Goal: Entertainment & Leisure: Consume media (video, audio)

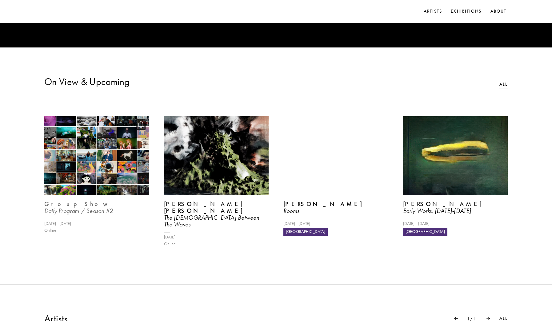
scroll to position [277, 0]
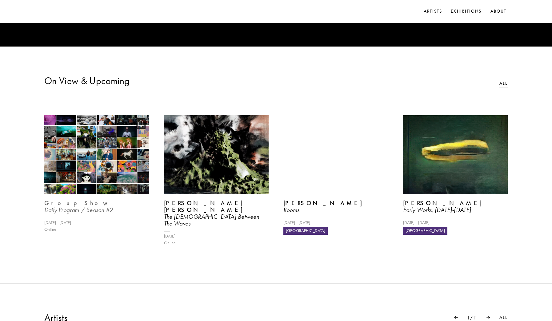
click at [128, 181] on img at bounding box center [97, 154] width 108 height 81
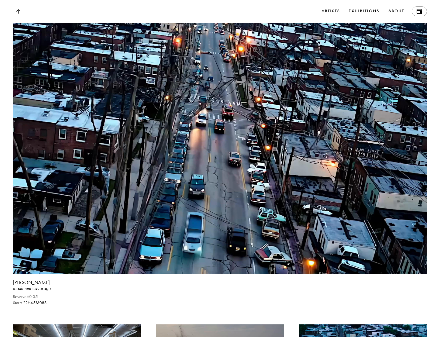
scroll to position [4798, 0]
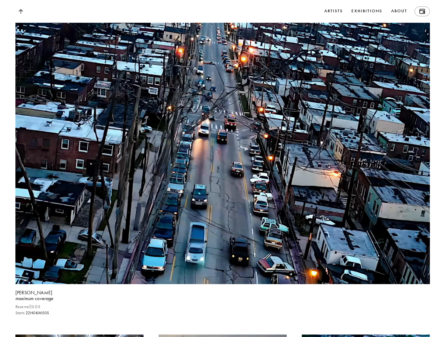
scroll to position [4816, 0]
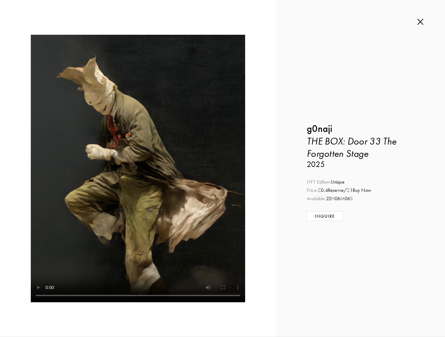
click at [423, 24] on img at bounding box center [420, 21] width 6 height 7
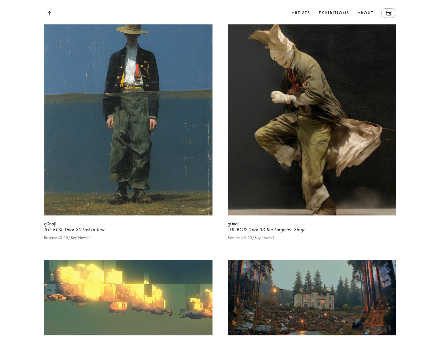
scroll to position [4798, 0]
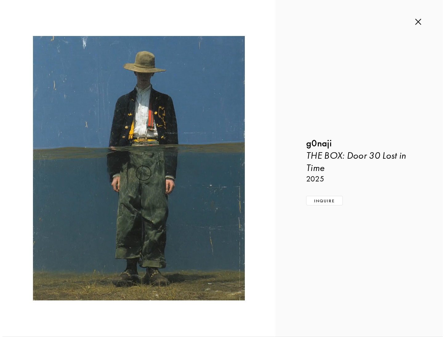
scroll to position [4816, 0]
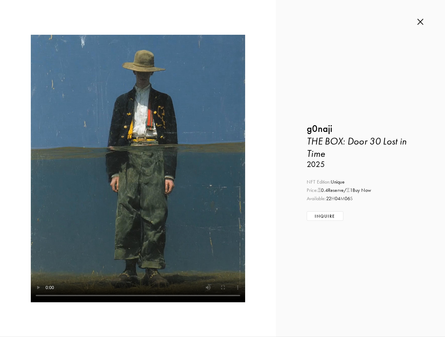
click at [421, 22] on img at bounding box center [420, 21] width 6 height 7
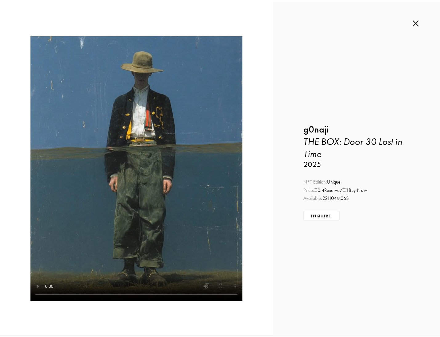
scroll to position [4798, 0]
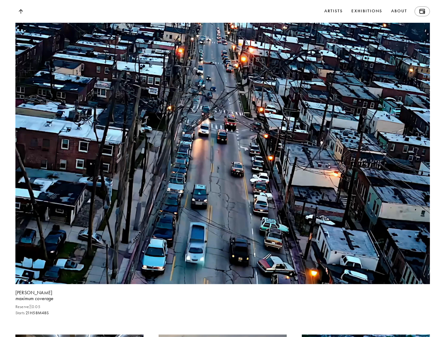
scroll to position [4816, 0]
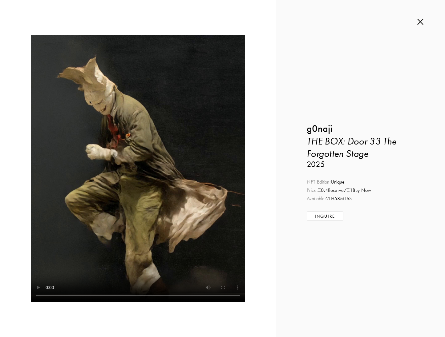
click at [421, 19] on img at bounding box center [420, 21] width 6 height 7
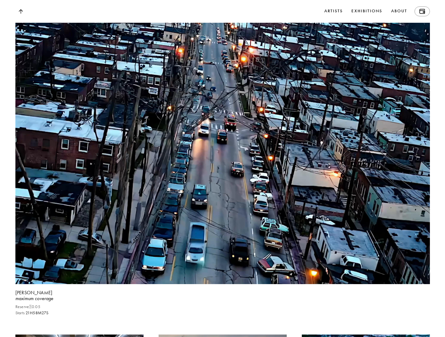
scroll to position [4816, 0]
